Goal: Information Seeking & Learning: Find specific page/section

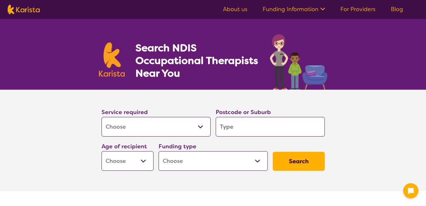
select select "[MEDICAL_DATA]"
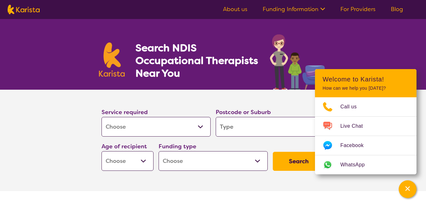
click at [226, 163] on select "Home Care Package (HCP) National Disability Insurance Scheme (NDIS) I don't know" at bounding box center [213, 161] width 109 height 20
select select "NDIS"
click at [159, 151] on select "Home Care Package (HCP) National Disability Insurance Scheme (NDIS) I don't know" at bounding box center [213, 161] width 109 height 20
select select "NDIS"
click at [200, 163] on select "Home Care Package (HCP) National Disability Insurance Scheme (NDIS) I don't know" at bounding box center [213, 161] width 109 height 20
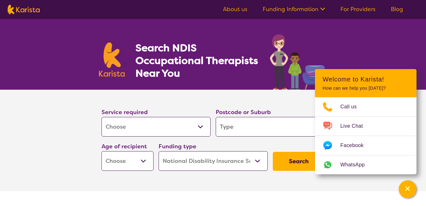
select select "i-don-t-know"
click at [159, 151] on select "Home Care Package (HCP) National Disability Insurance Scheme (NDIS) I don't know" at bounding box center [213, 161] width 109 height 20
select select "i-don-t-know"
click at [186, 167] on select "Home Care Package (HCP) National Disability Insurance Scheme (NDIS) I don't know" at bounding box center [213, 161] width 109 height 20
select select "HCP"
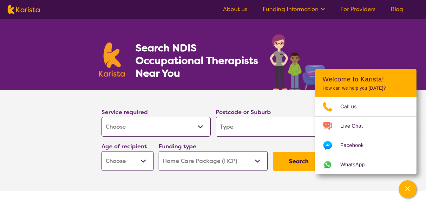
click at [159, 151] on select "Home Care Package (HCP) National Disability Insurance Scheme (NDIS) I don't know" at bounding box center [213, 161] width 109 height 20
select select "HCP"
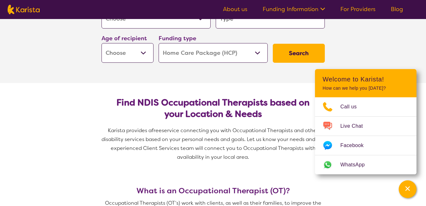
scroll to position [109, 0]
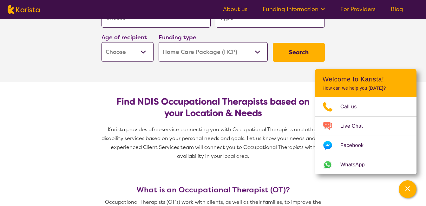
click at [298, 51] on button "Search" at bounding box center [299, 52] width 52 height 19
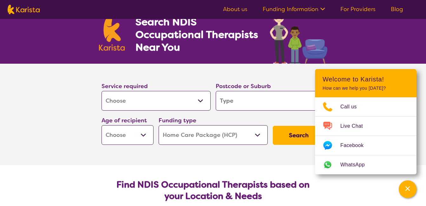
scroll to position [26, 0]
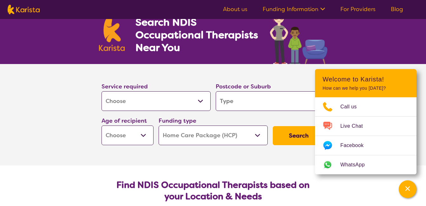
click at [247, 98] on input "search" at bounding box center [270, 101] width 109 height 20
type input "5"
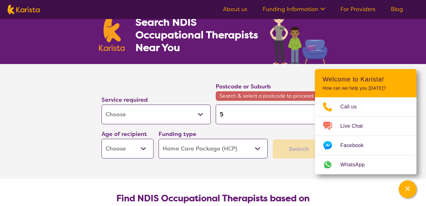
type input "50"
type input "500"
type input "5000"
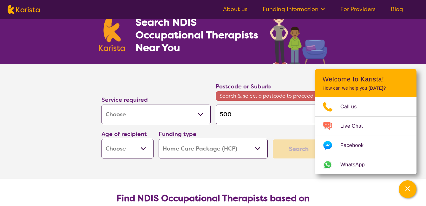
type input "5000"
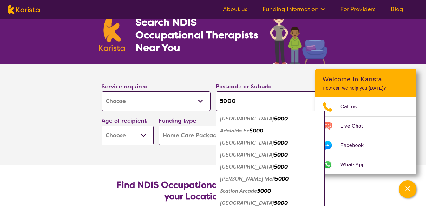
type input "5000"
click at [239, 120] on em "[GEOGRAPHIC_DATA]" at bounding box center [247, 119] width 54 height 7
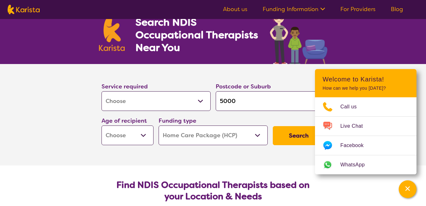
click at [280, 138] on button "Search" at bounding box center [299, 135] width 52 height 19
click at [139, 140] on select "Early Childhood - 0 to 9 Child - 10 to 11 Adolescent - 12 to 17 Adult - 18 to 6…" at bounding box center [128, 136] width 52 height 20
select select "AD"
click at [102, 126] on select "Early Childhood - 0 to 9 Child - 10 to 11 Adolescent - 12 to 17 Adult - 18 to 6…" at bounding box center [128, 136] width 52 height 20
select select "AD"
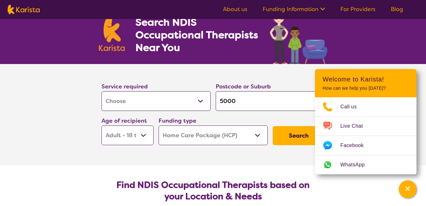
click at [296, 135] on button "Search" at bounding box center [299, 135] width 52 height 19
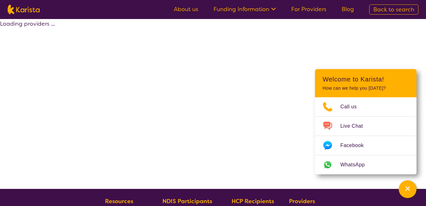
select select "HCP"
select select "[MEDICAL_DATA]"
select select "AD"
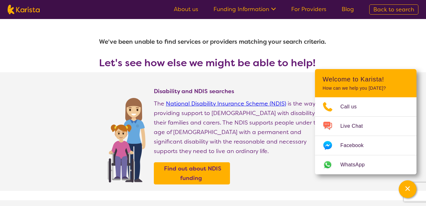
select select "[MEDICAL_DATA]"
select select "AD"
select select "HCP"
select select "[MEDICAL_DATA]"
select select "AD"
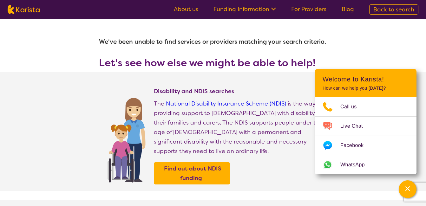
select select "HCP"
